Goal: Navigation & Orientation: Understand site structure

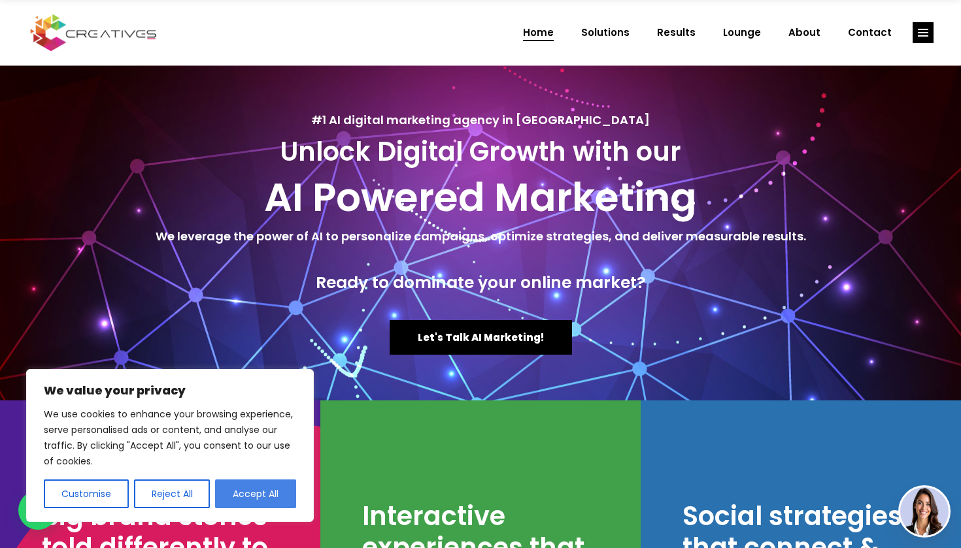
click at [252, 484] on button "Accept All" at bounding box center [255, 494] width 81 height 29
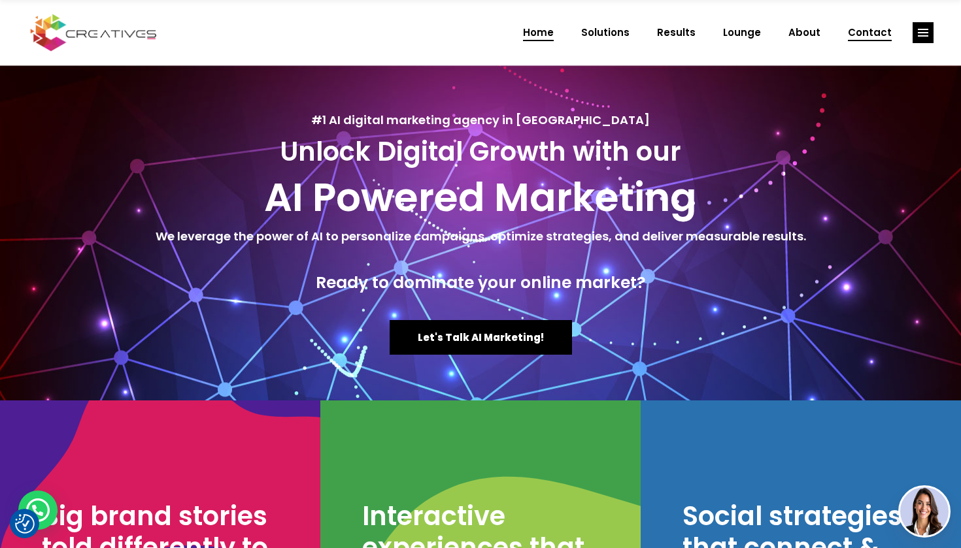
click at [871, 35] on span "Contact" at bounding box center [870, 33] width 44 height 34
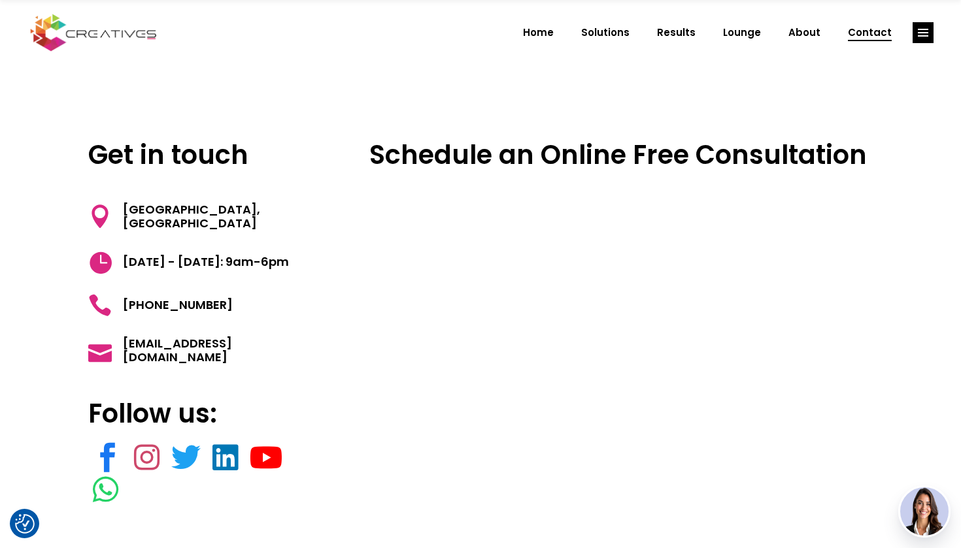
scroll to position [7, 0]
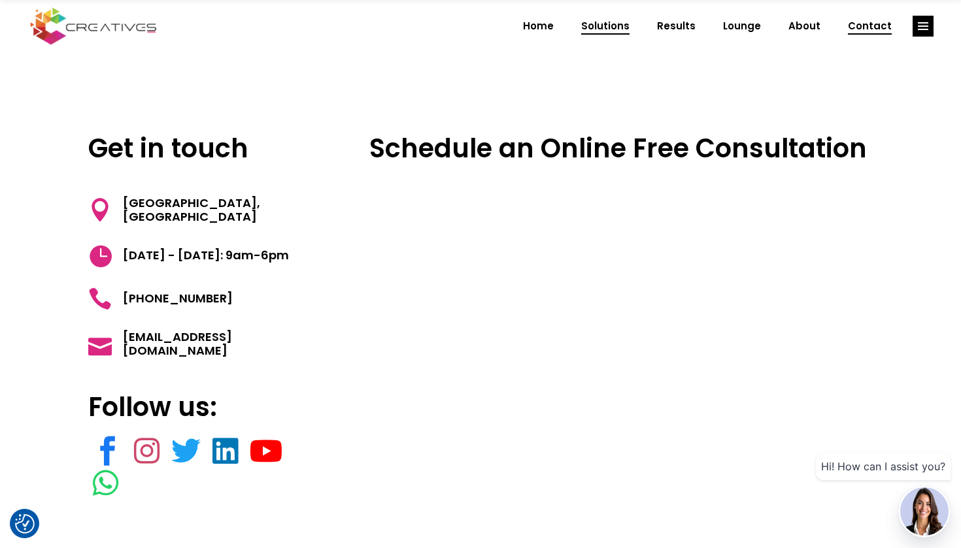
click at [627, 19] on span "Solutions" at bounding box center [605, 26] width 48 height 34
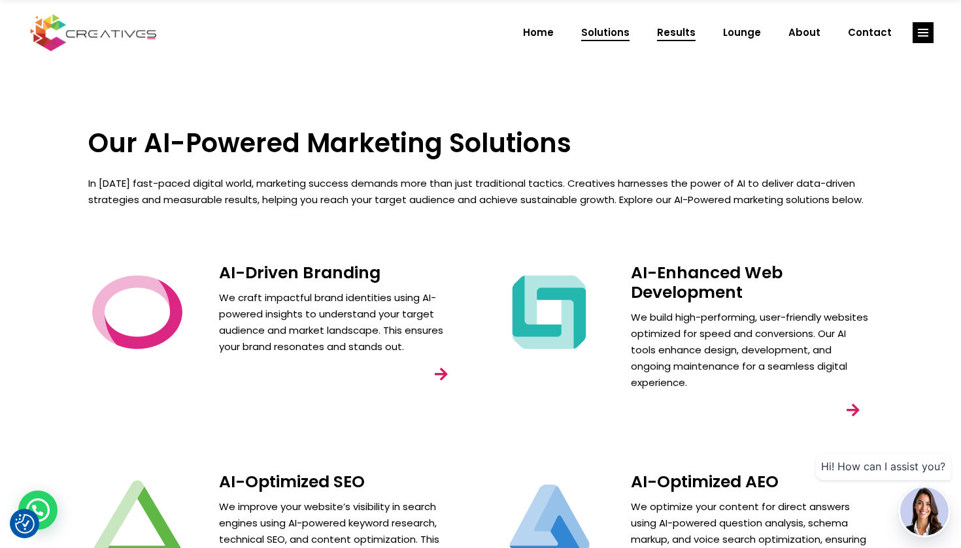
click at [690, 28] on span "Results" at bounding box center [676, 33] width 39 height 34
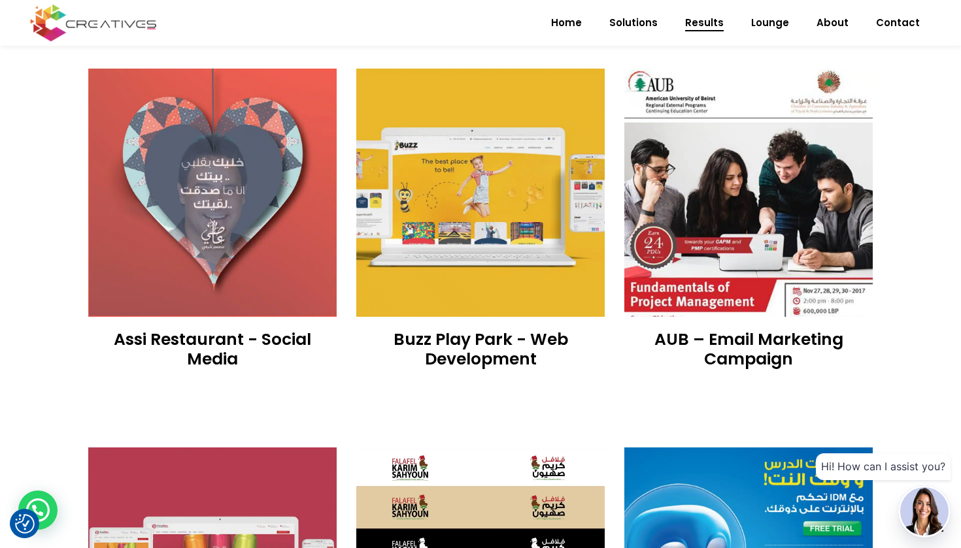
scroll to position [1033, 0]
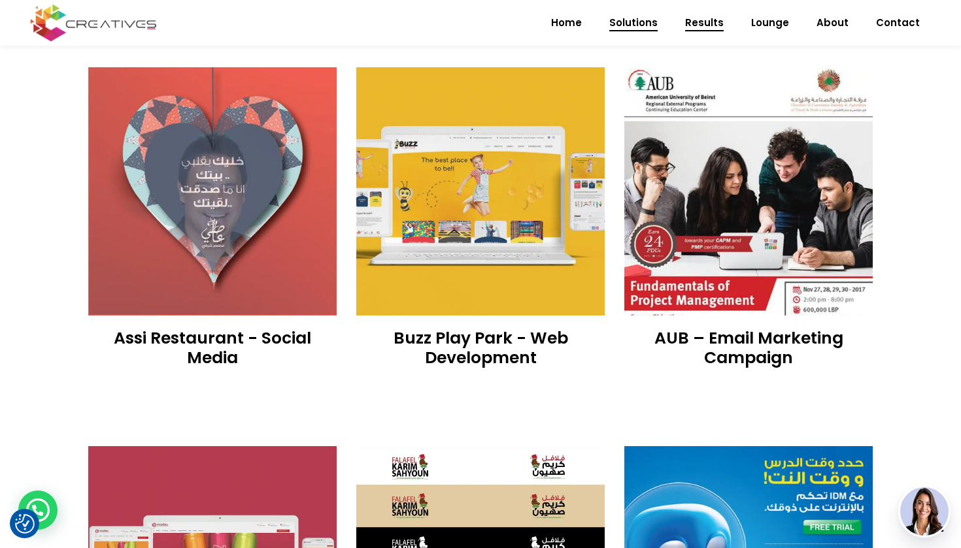
click at [657, 28] on span "Solutions" at bounding box center [633, 23] width 48 height 34
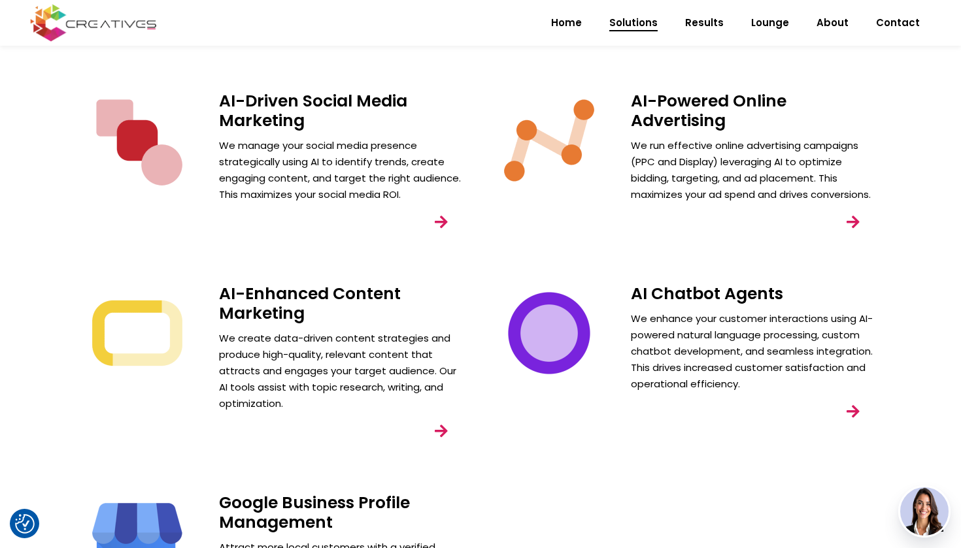
scroll to position [582, 0]
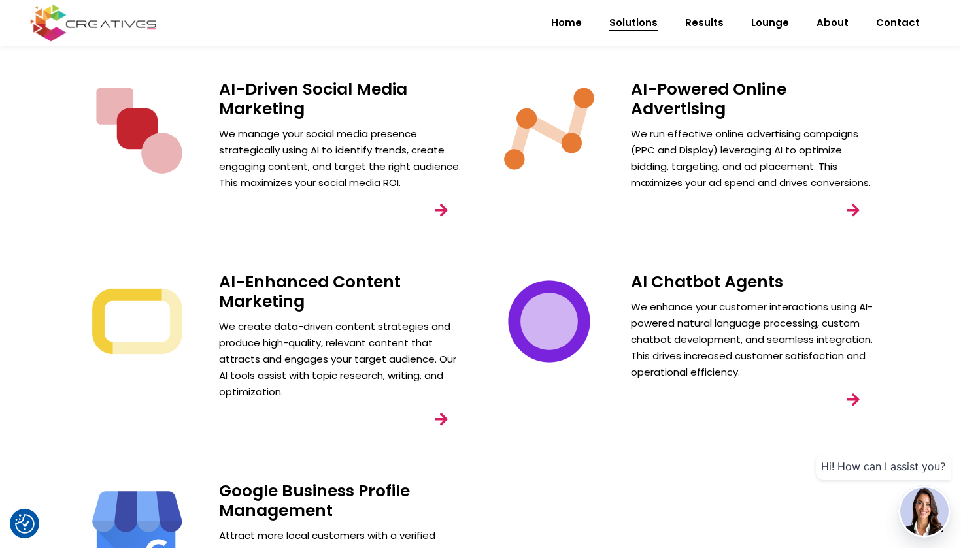
click at [847, 401] on link "link" at bounding box center [853, 400] width 37 height 37
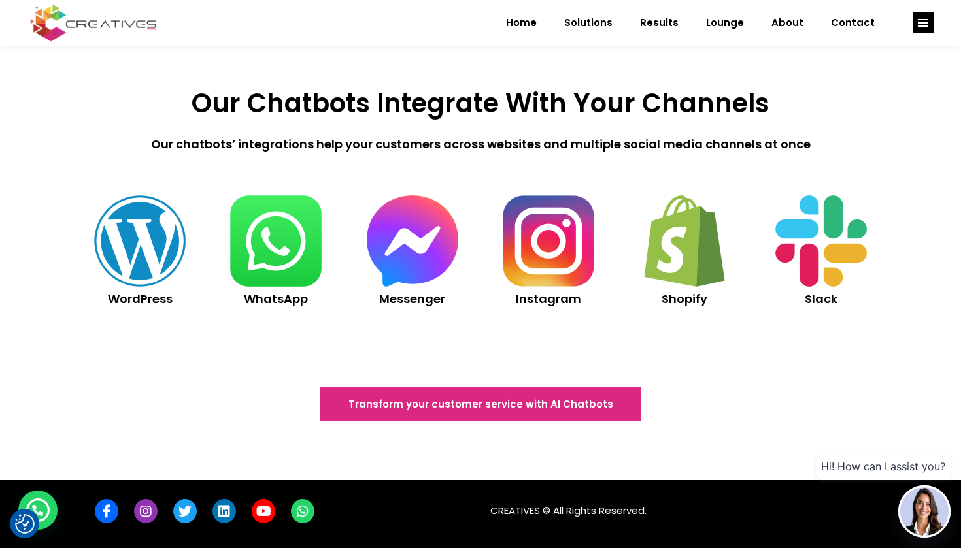
scroll to position [2456, 0]
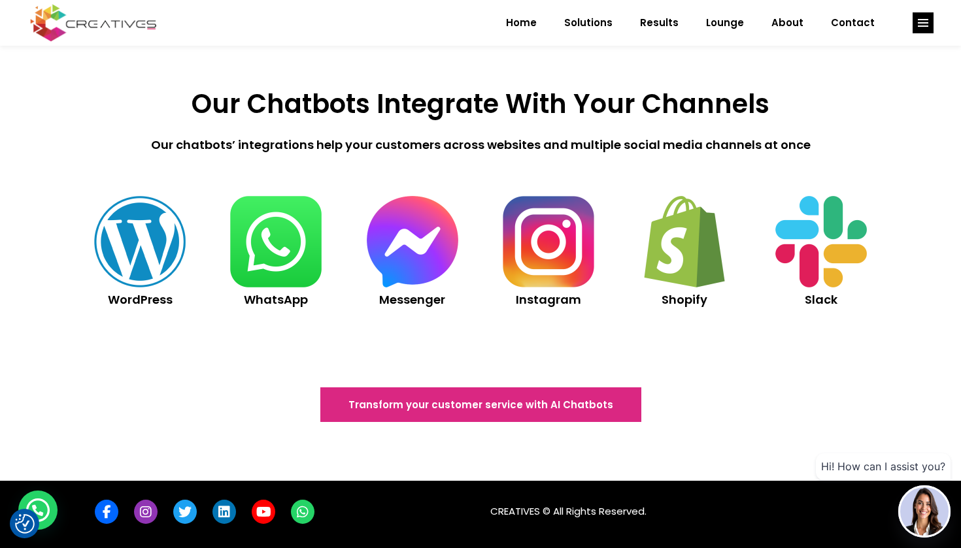
click at [539, 253] on img at bounding box center [548, 242] width 98 height 98
click at [671, 12] on span "Results" at bounding box center [659, 23] width 39 height 34
